Goal: Navigation & Orientation: Find specific page/section

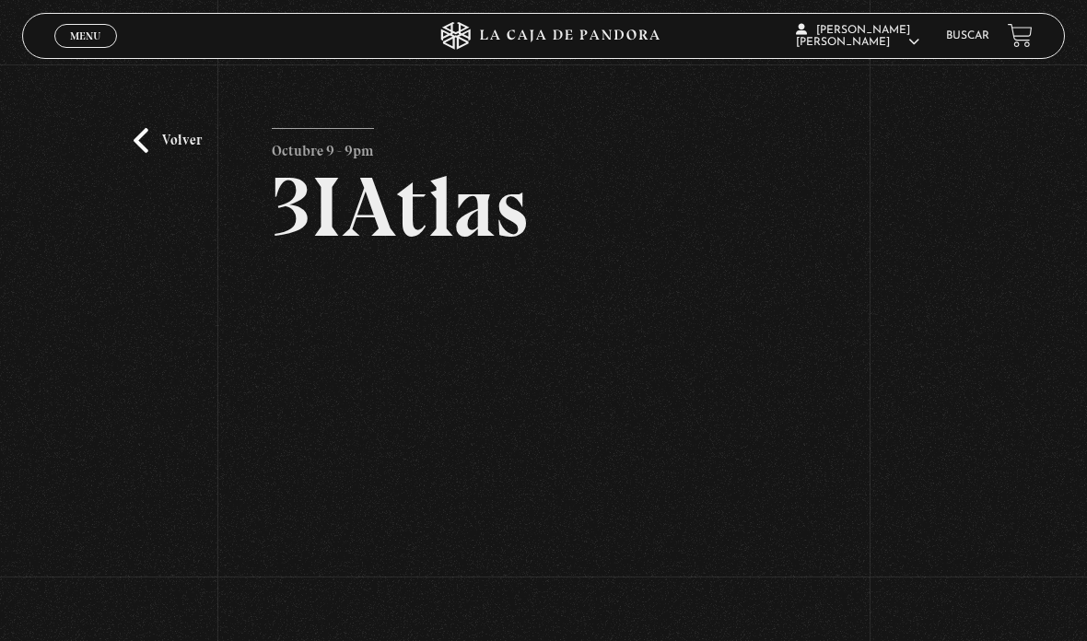
click at [159, 153] on link "Volver" at bounding box center [168, 140] width 68 height 25
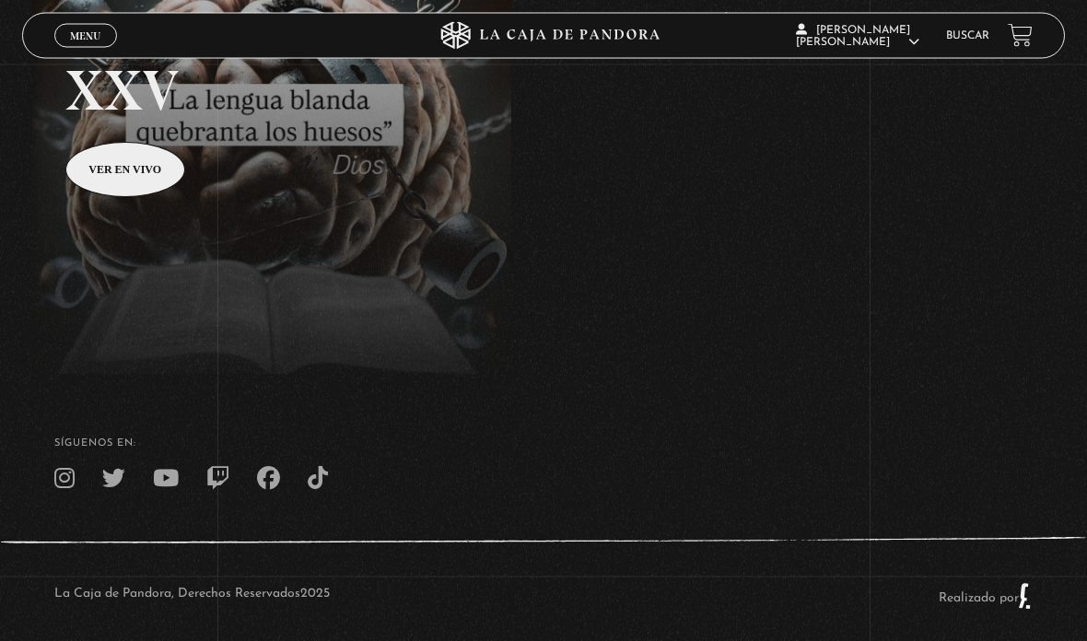
scroll to position [352, 0]
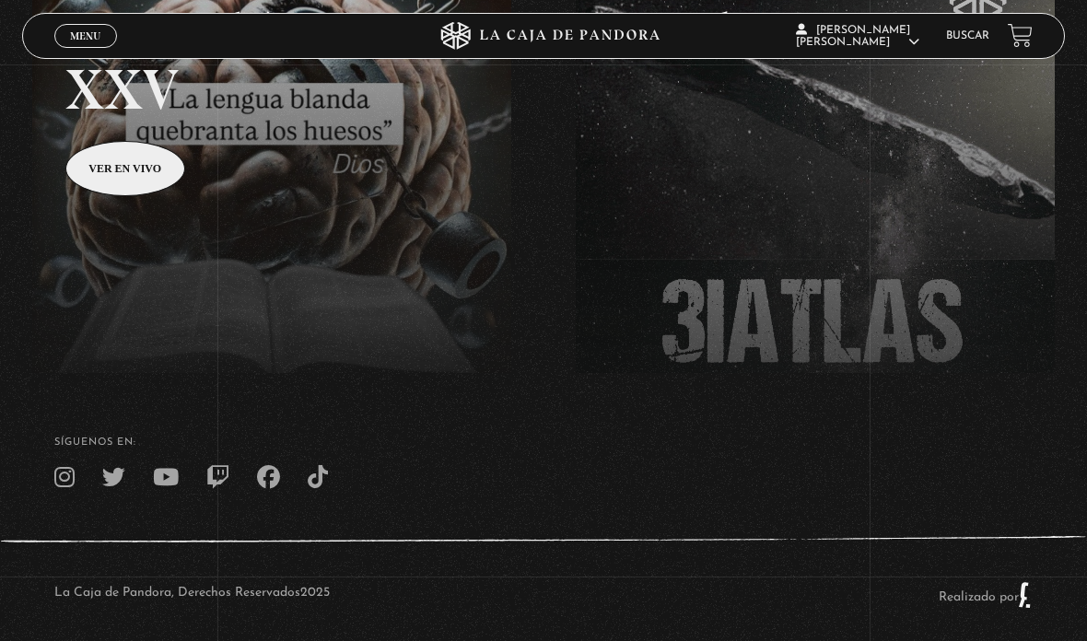
click at [77, 30] on span "Menu" at bounding box center [85, 35] width 30 height 11
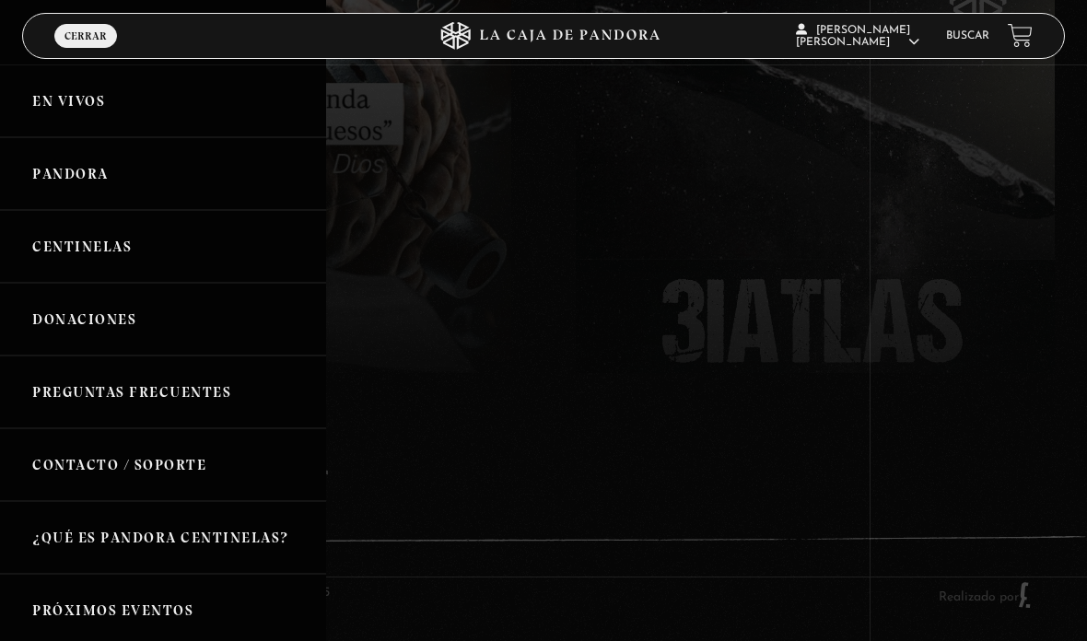
click at [123, 318] on link "Donaciones" at bounding box center [163, 319] width 326 height 73
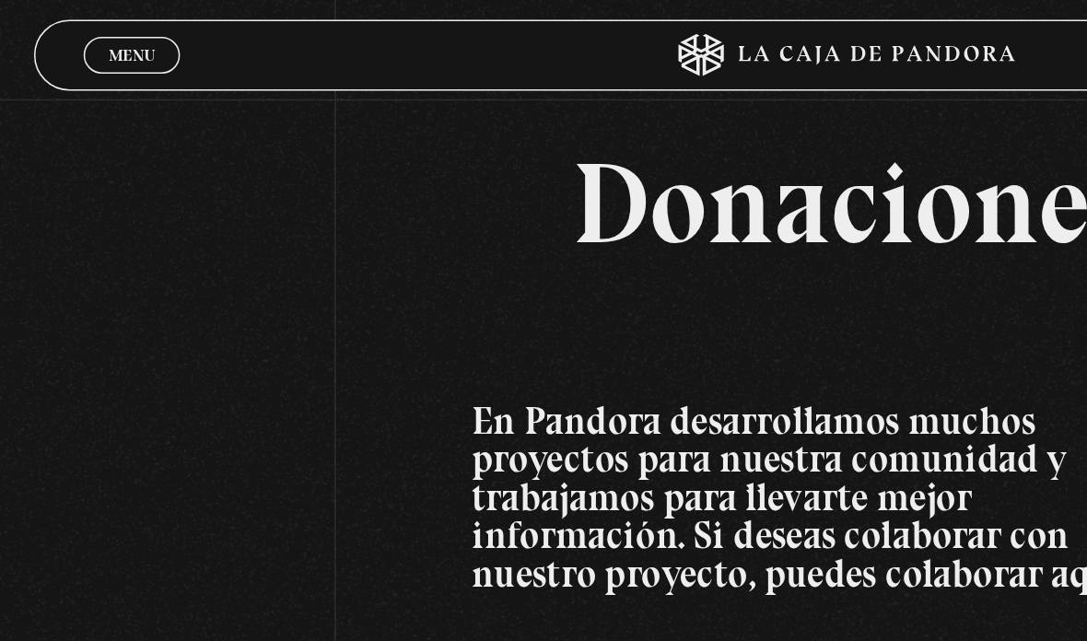
click at [102, 27] on link "Menu Cerrar" at bounding box center [85, 36] width 63 height 24
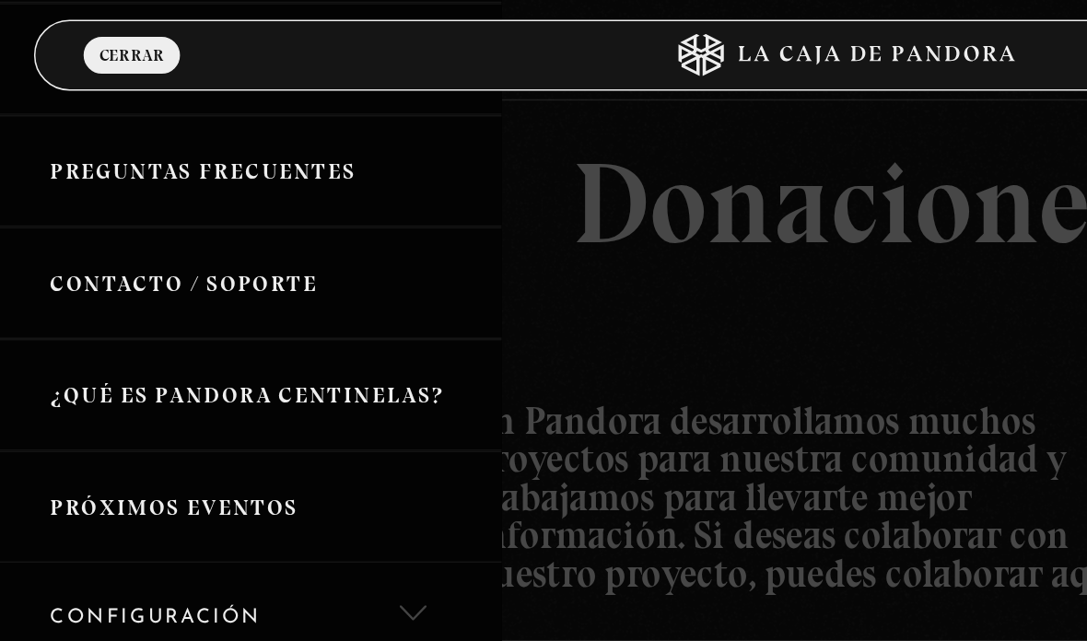
scroll to position [279, 0]
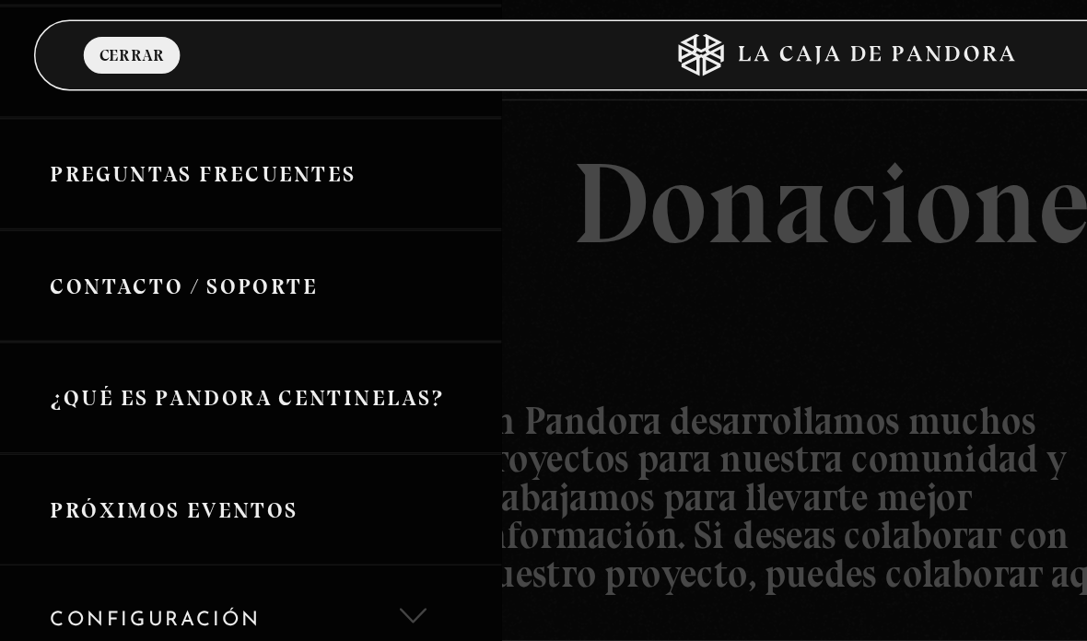
click at [176, 340] on link "Próximos Eventos" at bounding box center [163, 331] width 326 height 73
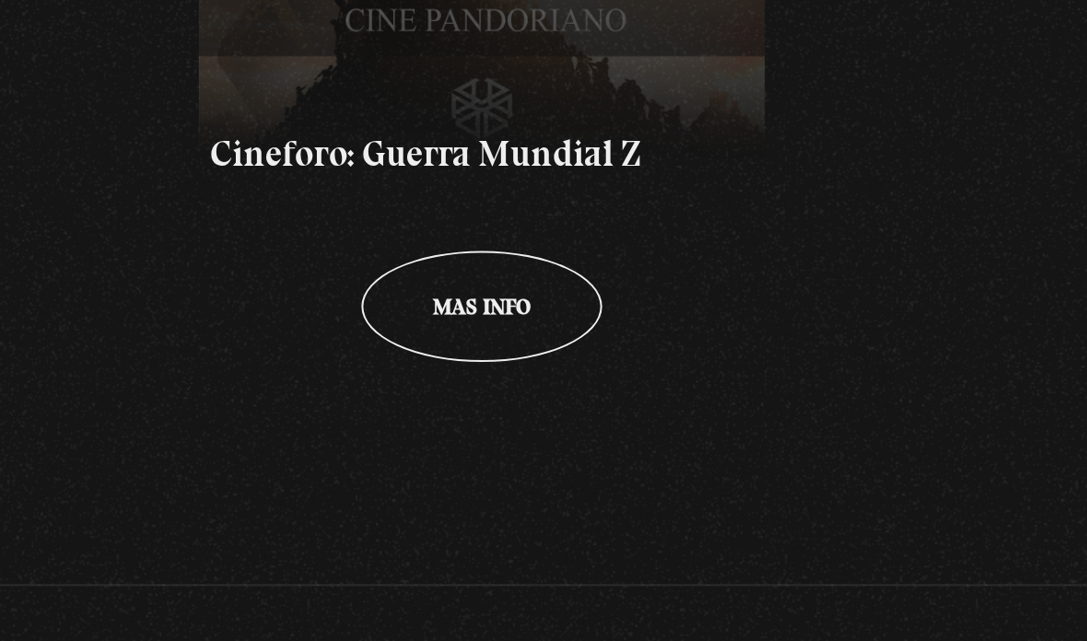
scroll to position [362, 0]
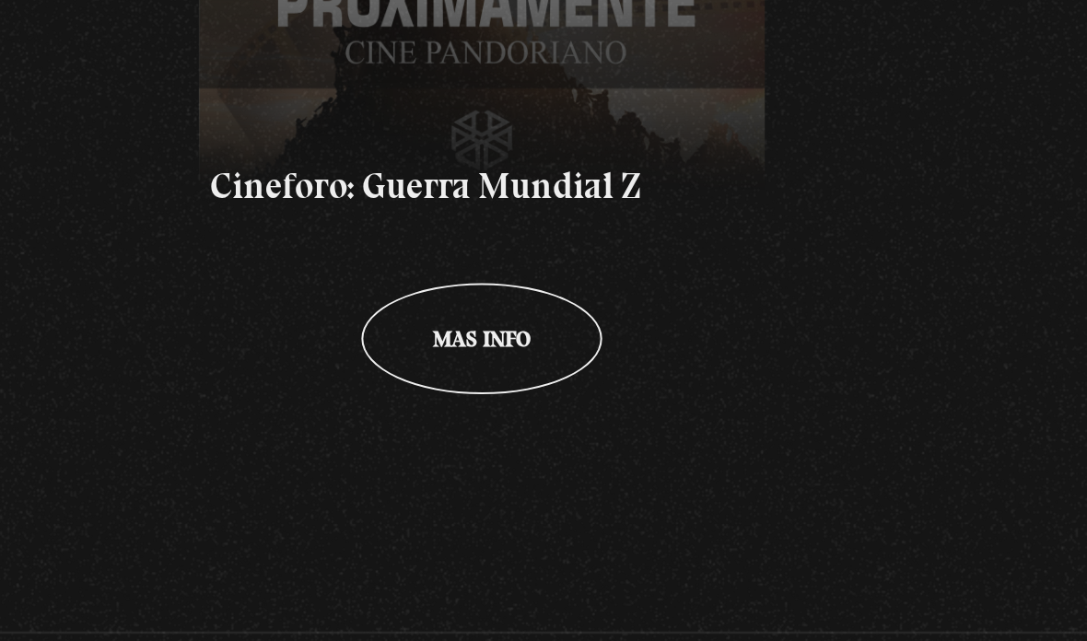
click at [519, 426] on span "Mas info" at bounding box center [543, 431] width 49 height 11
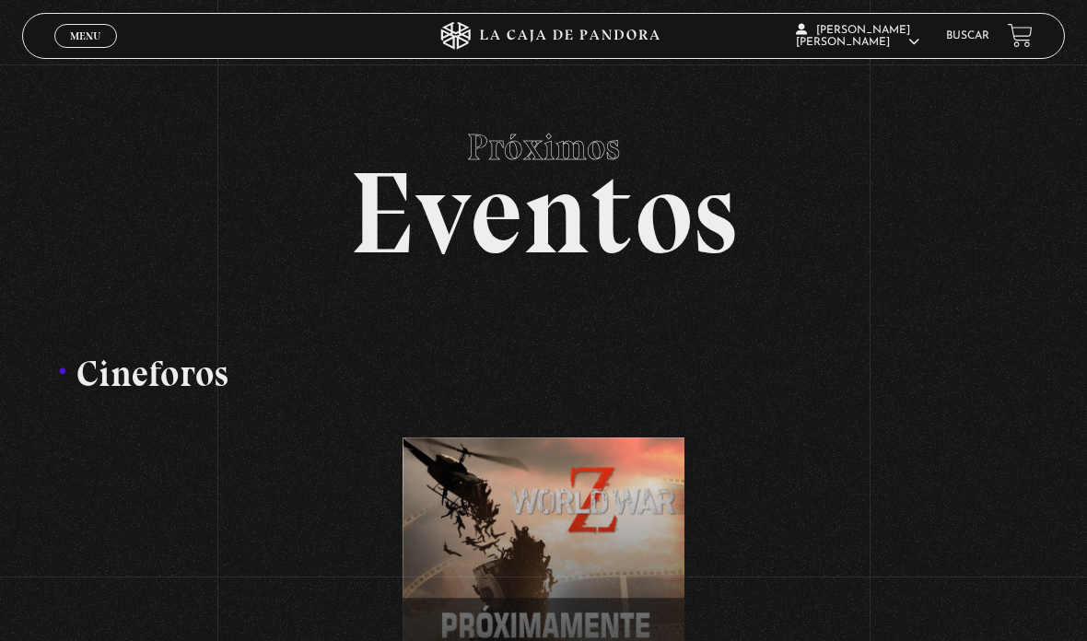
click at [88, 31] on span "Menu" at bounding box center [85, 35] width 30 height 11
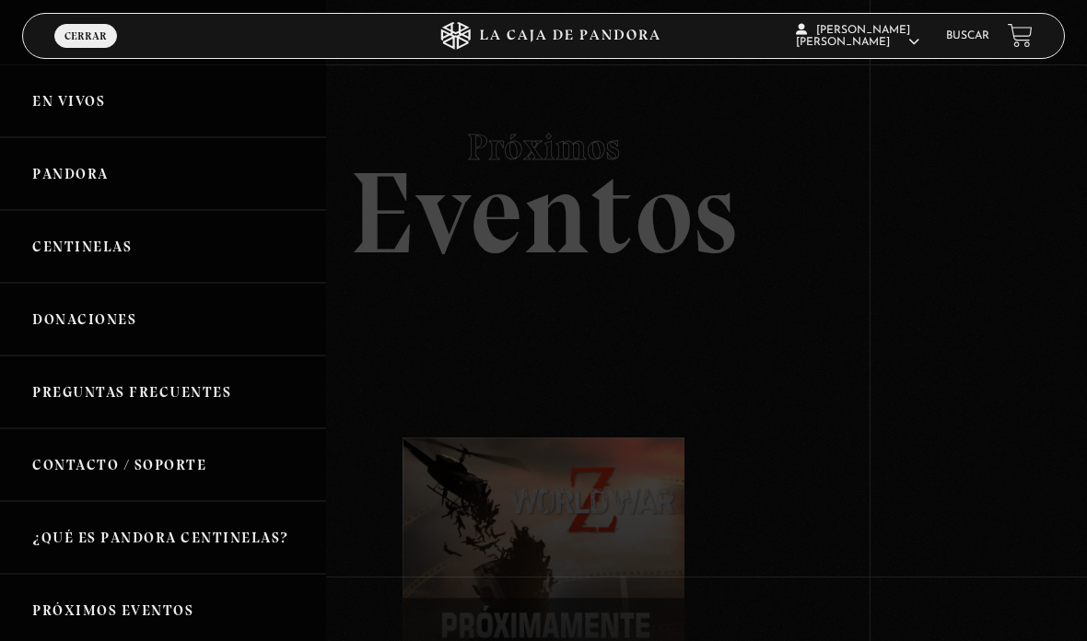
click at [102, 174] on link "Pandora" at bounding box center [163, 173] width 326 height 73
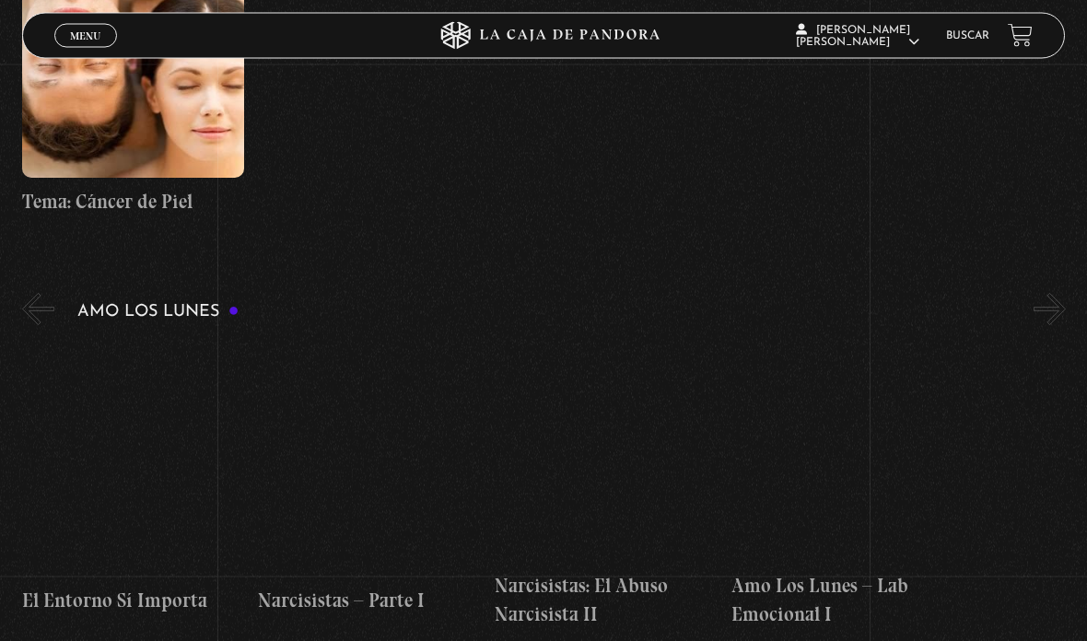
scroll to position [6818, 0]
